Goal: Transaction & Acquisition: Obtain resource

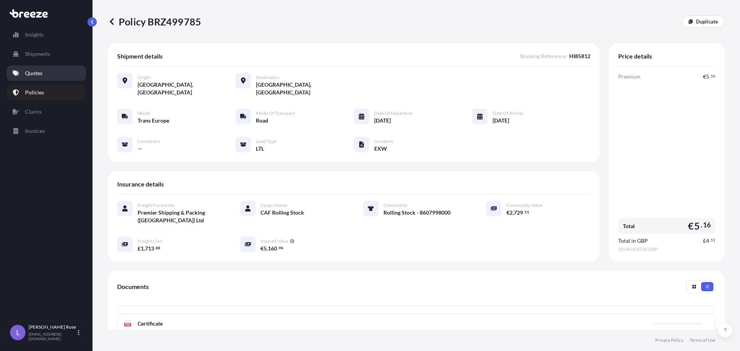
click at [39, 71] on p "Quotes" at bounding box center [33, 73] width 17 height 8
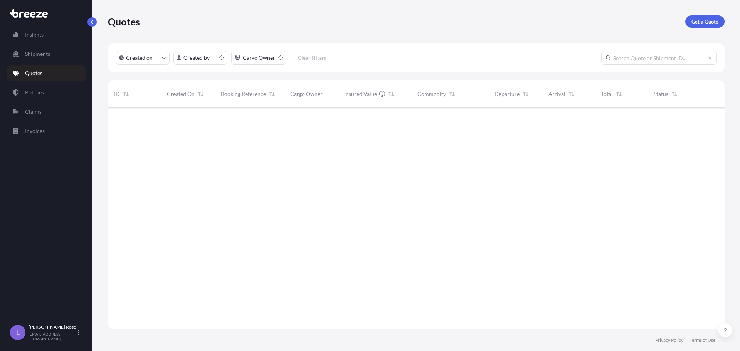
scroll to position [220, 611]
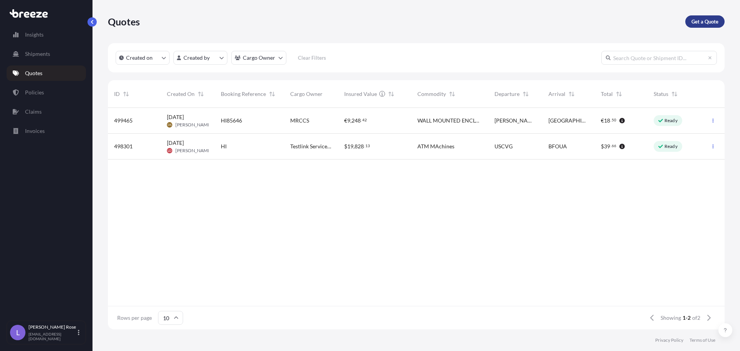
click at [705, 22] on p "Get a Quote" at bounding box center [704, 22] width 27 height 8
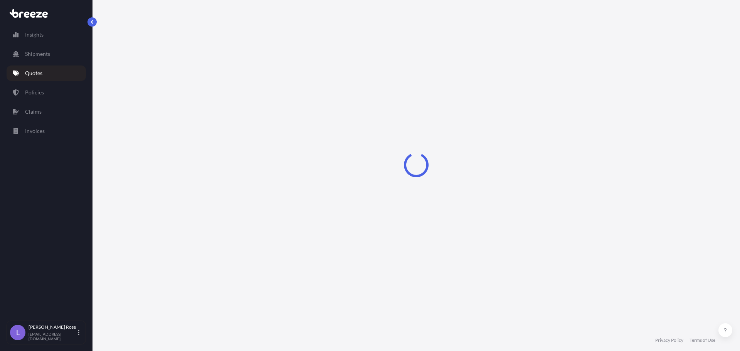
select select "Sea"
select select "1"
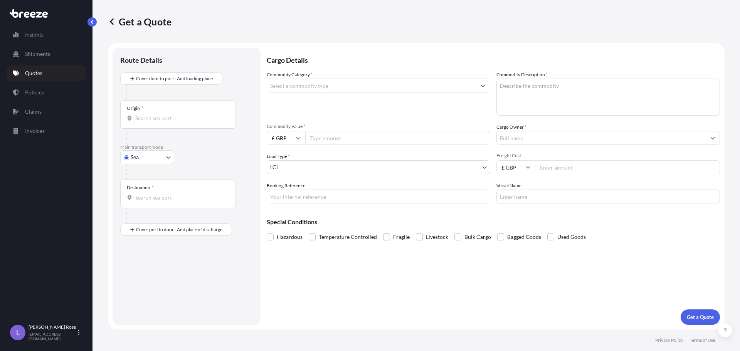
click at [198, 107] on div "Origin *" at bounding box center [178, 114] width 116 height 29
click at [198, 114] on input "Origin *" at bounding box center [180, 118] width 91 height 8
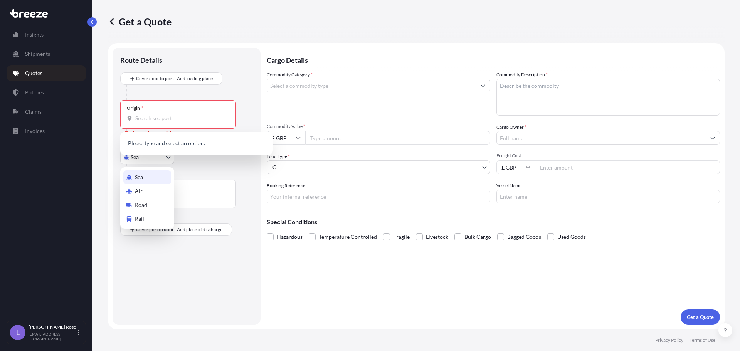
click at [148, 159] on body "0 options available. Insights Shipments Quotes Policies Claims Invoices L [PERS…" at bounding box center [370, 175] width 740 height 351
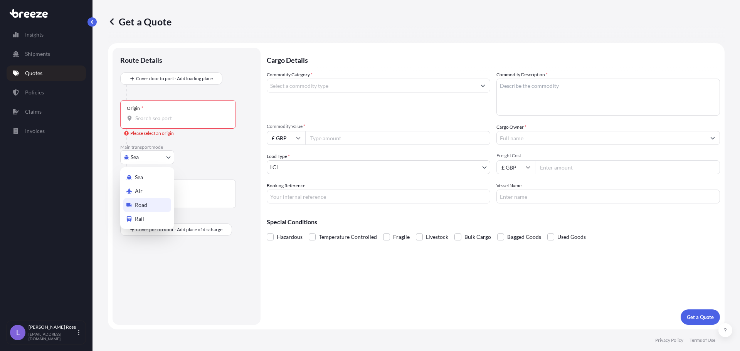
click at [153, 200] on div "Road" at bounding box center [147, 205] width 48 height 14
select select "Road"
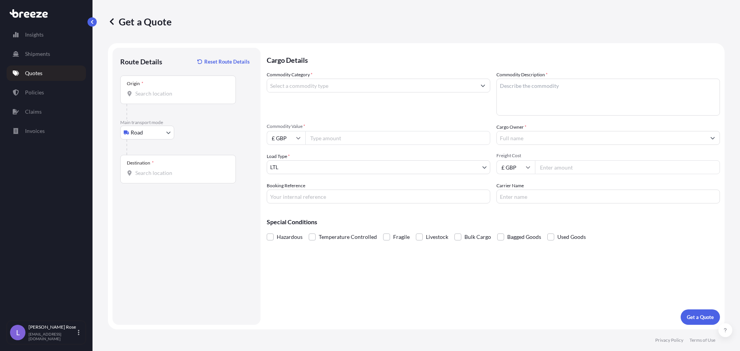
click at [163, 97] on div "Origin *" at bounding box center [178, 90] width 116 height 29
click at [163, 97] on input "Origin *" at bounding box center [180, 94] width 91 height 8
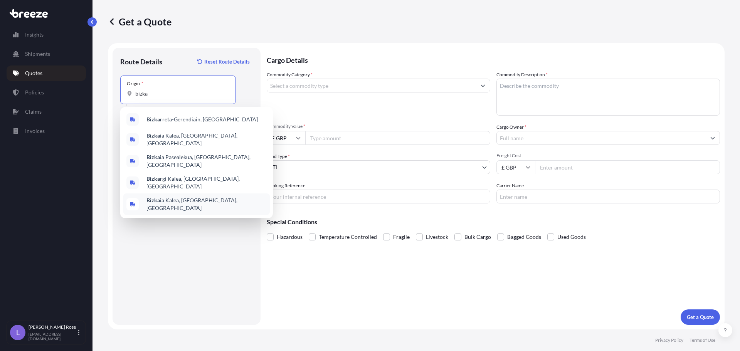
click at [203, 197] on span "Bizka ia Kalea, [GEOGRAPHIC_DATA], [GEOGRAPHIC_DATA]" at bounding box center [206, 204] width 120 height 15
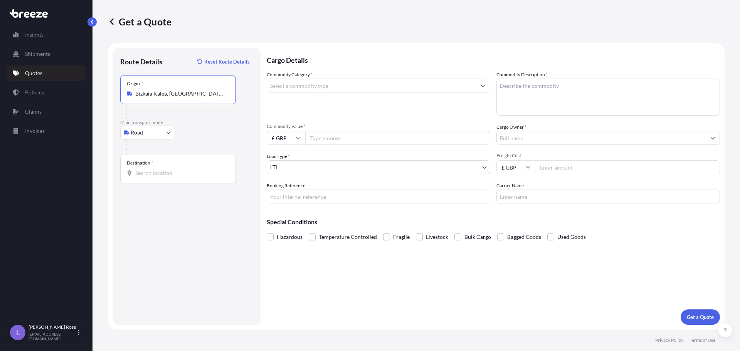
type input "Bizkaia Kalea, [GEOGRAPHIC_DATA], [GEOGRAPHIC_DATA]"
click at [187, 175] on input "Destination *" at bounding box center [180, 173] width 91 height 8
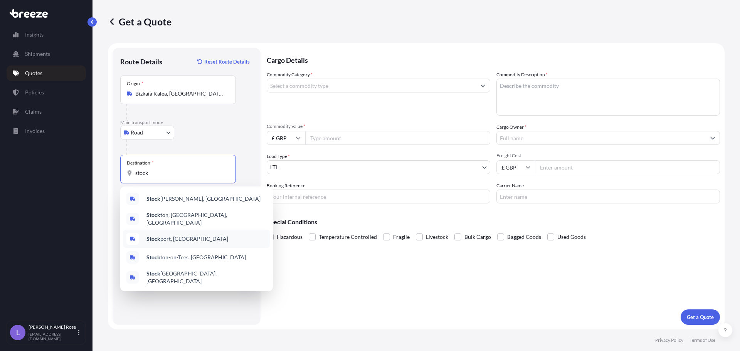
click at [178, 236] on span "Stock port, [GEOGRAPHIC_DATA]" at bounding box center [187, 239] width 82 height 8
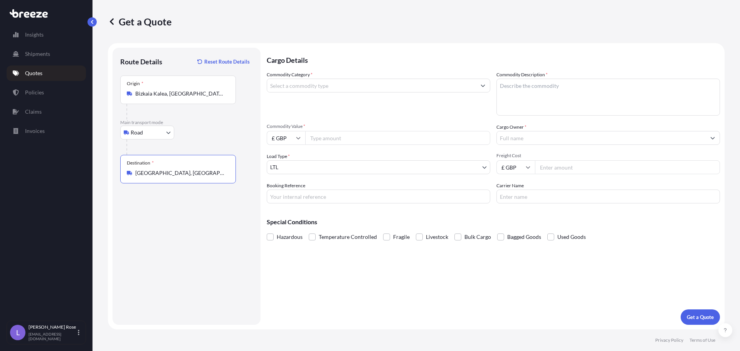
type input "[GEOGRAPHIC_DATA], [GEOGRAPHIC_DATA]"
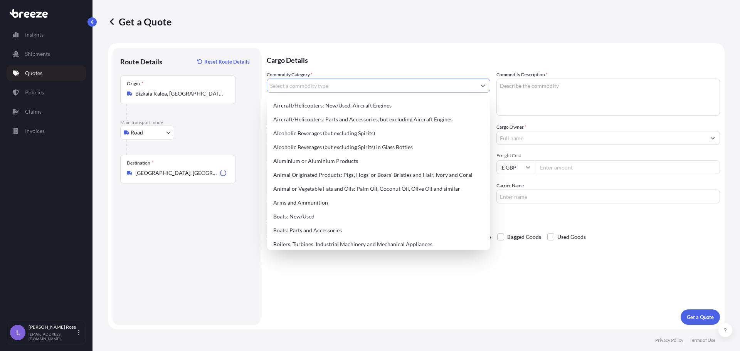
click at [277, 87] on input "Commodity Category *" at bounding box center [371, 86] width 209 height 14
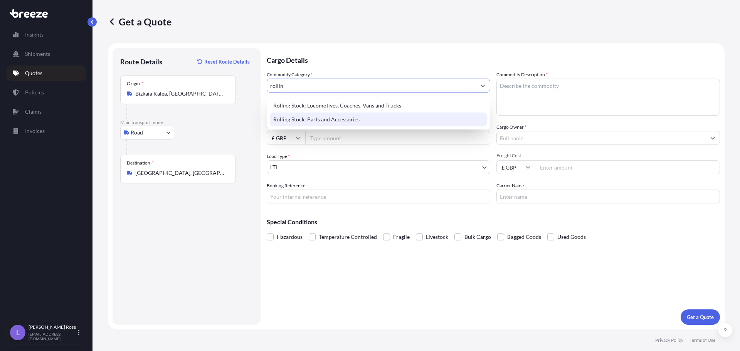
click at [307, 119] on div "Rolling Stock: Parts and Accessories" at bounding box center [378, 120] width 217 height 14
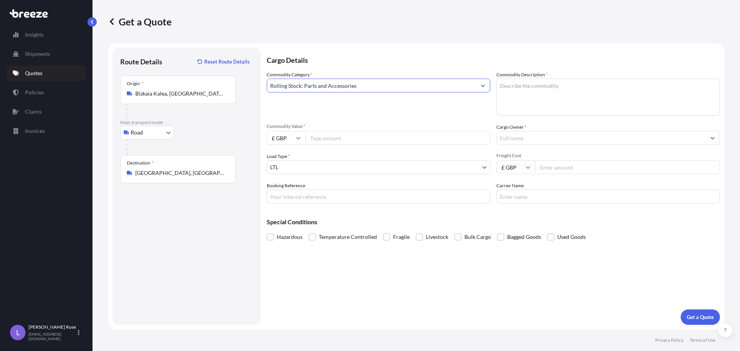
type input "Rolling Stock: Parts and Accessories"
click at [654, 93] on textarea "Commodity Description *" at bounding box center [607, 97] width 223 height 37
type textarea "Rail Parts = 8607998000"
click at [327, 140] on input "Commodity Value *" at bounding box center [397, 138] width 185 height 14
drag, startPoint x: 323, startPoint y: 141, endPoint x: 338, endPoint y: 140, distance: 15.4
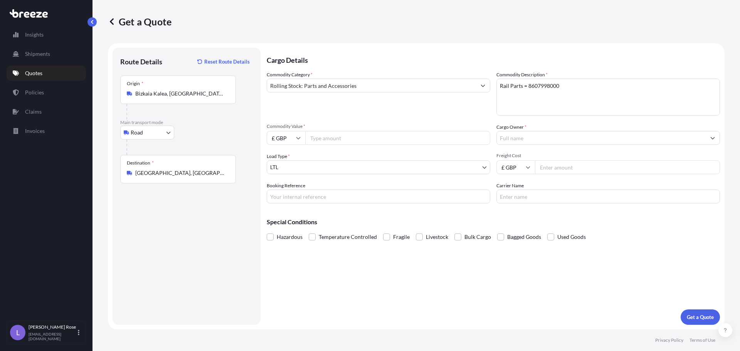
click at [323, 141] on input "Commodity Value *" at bounding box center [397, 138] width 185 height 14
click at [345, 138] on input "Commodity Value *" at bounding box center [397, 138] width 185 height 14
type input "6441.20"
click at [560, 136] on input "Cargo Owner *" at bounding box center [601, 138] width 209 height 14
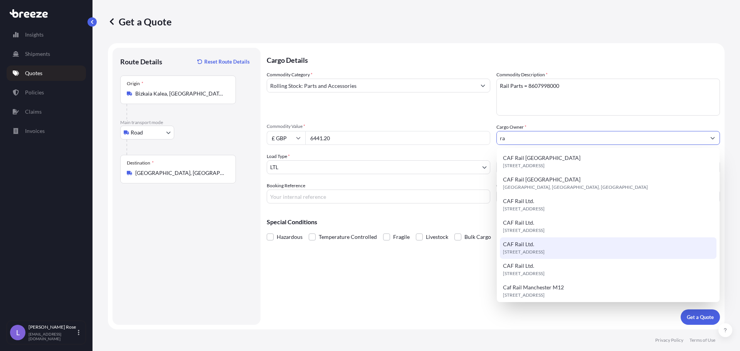
click at [561, 242] on div "CAF Rail Ltd. [STREET_ADDRESS]" at bounding box center [608, 248] width 217 height 22
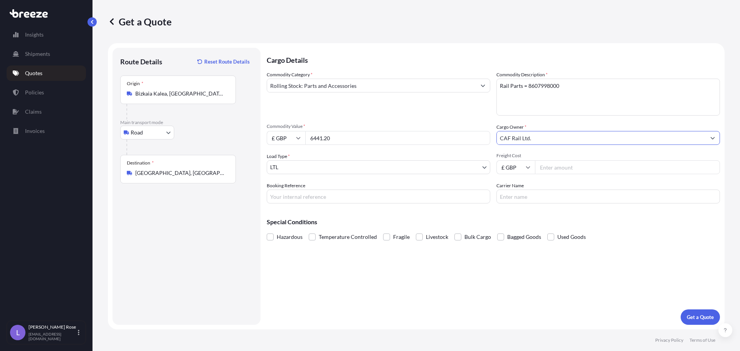
type input "CAF Rail Ltd."
click at [570, 165] on input "Freight Cost" at bounding box center [627, 167] width 185 height 14
type input "438.00"
click at [368, 200] on input "Booking Reference" at bounding box center [378, 197] width 223 height 14
type input "HI85892"
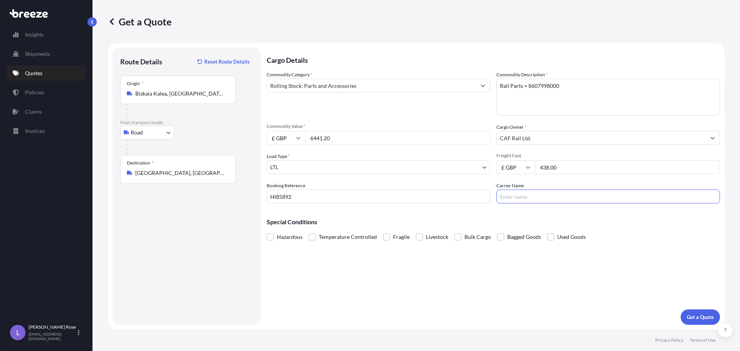
click at [535, 195] on input "Carrier Name" at bounding box center [607, 197] width 223 height 14
type input "Mercury"
click at [699, 322] on button "Get a Quote" at bounding box center [699, 316] width 39 height 15
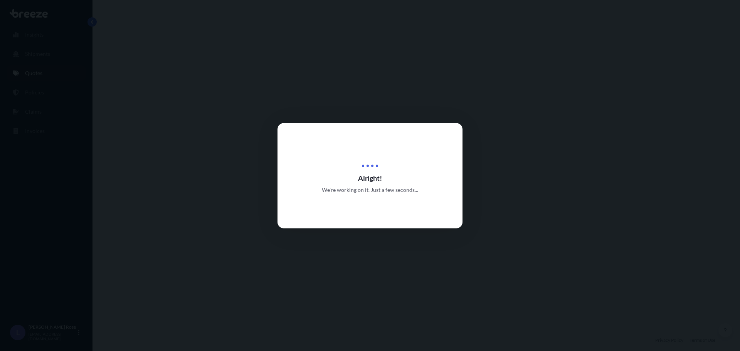
select select "Road"
select select "1"
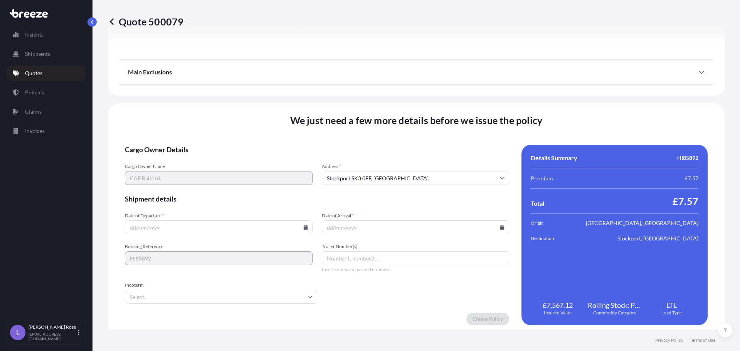
scroll to position [872, 0]
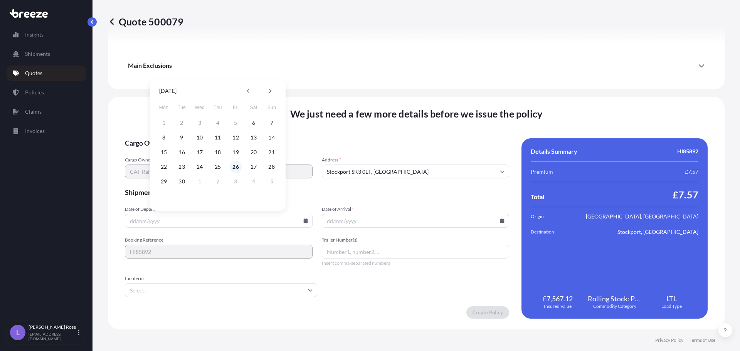
click at [239, 166] on button "26" at bounding box center [236, 167] width 12 height 12
type input "[DATE]"
click at [500, 221] on icon at bounding box center [502, 220] width 4 height 5
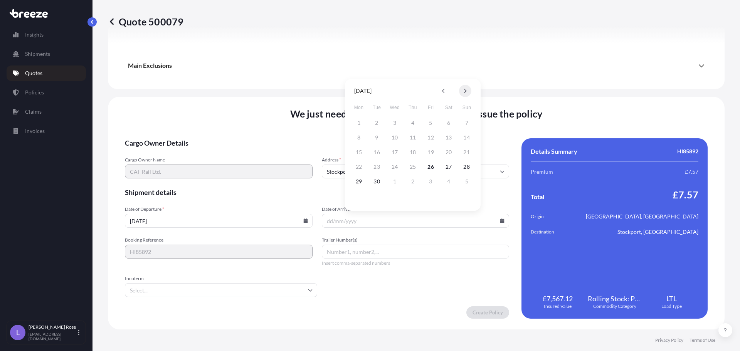
click at [462, 87] on button at bounding box center [465, 91] width 12 height 12
click at [431, 135] on button "10" at bounding box center [431, 137] width 12 height 12
type input "[DATE]"
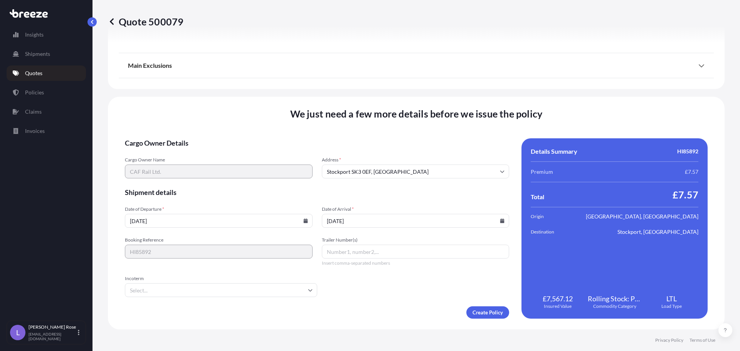
click at [261, 285] on input "Incoterm" at bounding box center [221, 290] width 192 height 14
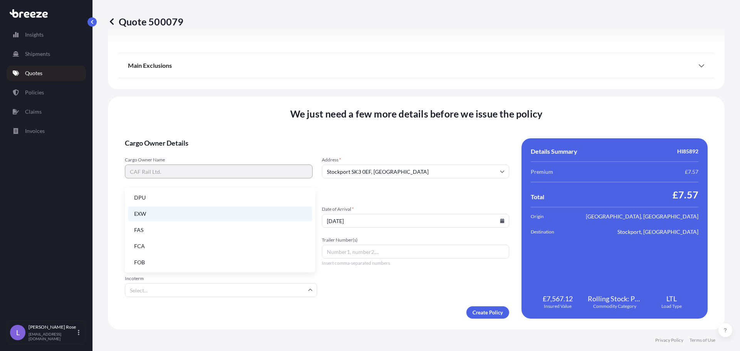
scroll to position [98, 0]
click at [156, 215] on li "EXW" at bounding box center [220, 213] width 184 height 15
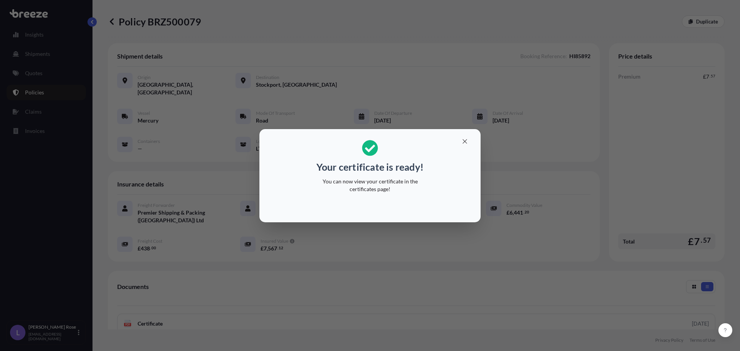
click at [590, 173] on div "Your certificate is ready! You can now view your certificate in the certificate…" at bounding box center [370, 175] width 740 height 351
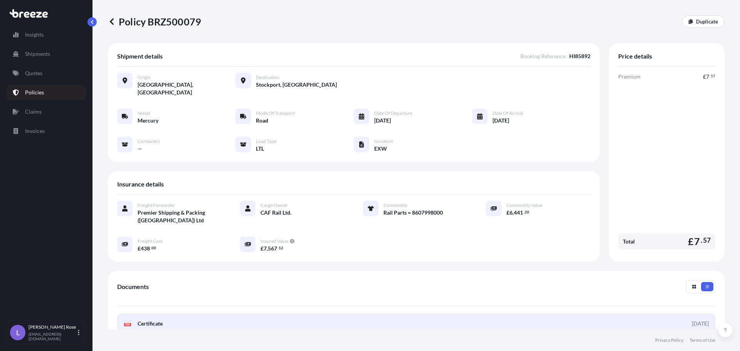
click at [141, 320] on span "Certificate" at bounding box center [150, 324] width 25 height 8
